Goal: Task Accomplishment & Management: Manage account settings

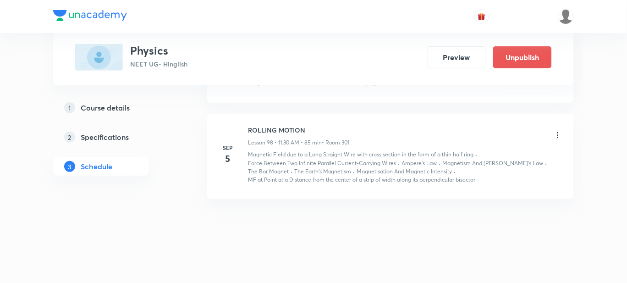
click at [556, 132] on icon at bounding box center [557, 135] width 9 height 9
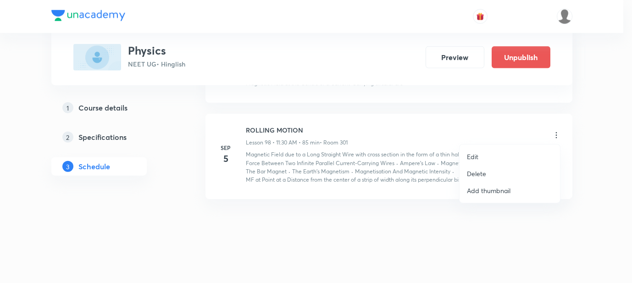
click at [476, 154] on p "Edit" at bounding box center [472, 157] width 11 height 10
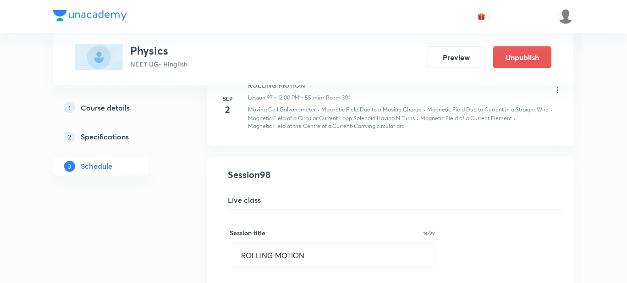
scroll to position [7516, 0]
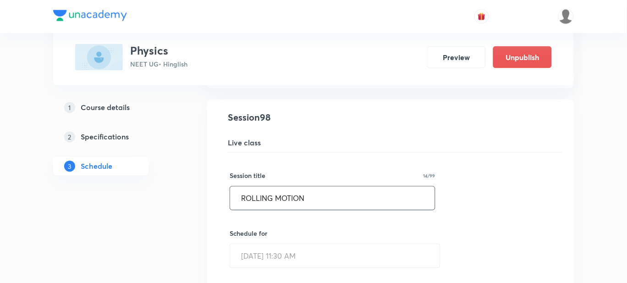
drag, startPoint x: 319, startPoint y: 196, endPoint x: 217, endPoint y: 193, distance: 101.9
type input "w"
type input "WAVES & OSCILLATIONS"
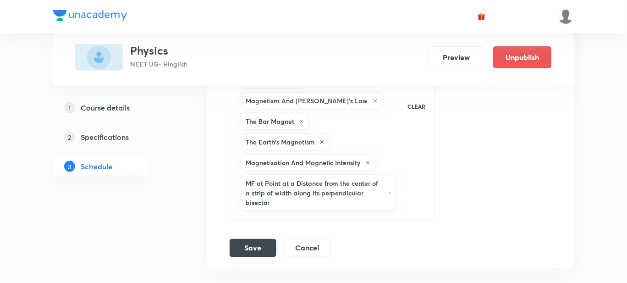
scroll to position [8063, 0]
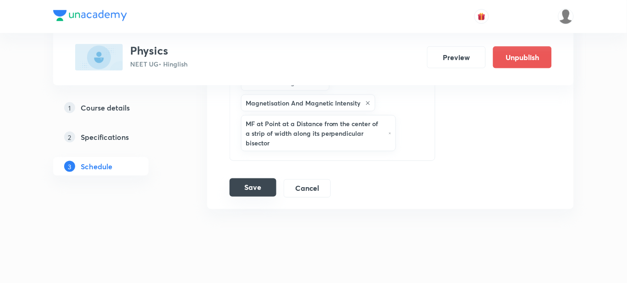
click at [260, 178] on button "Save" at bounding box center [253, 187] width 47 height 18
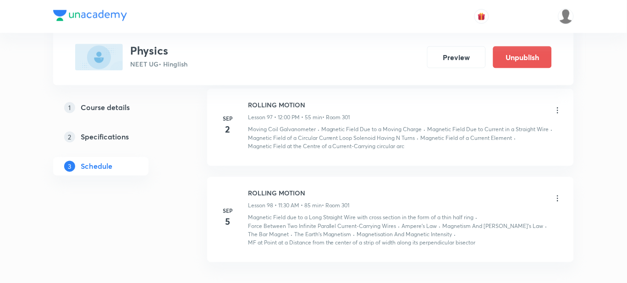
scroll to position [7547, 0]
